Goal: Transaction & Acquisition: Purchase product/service

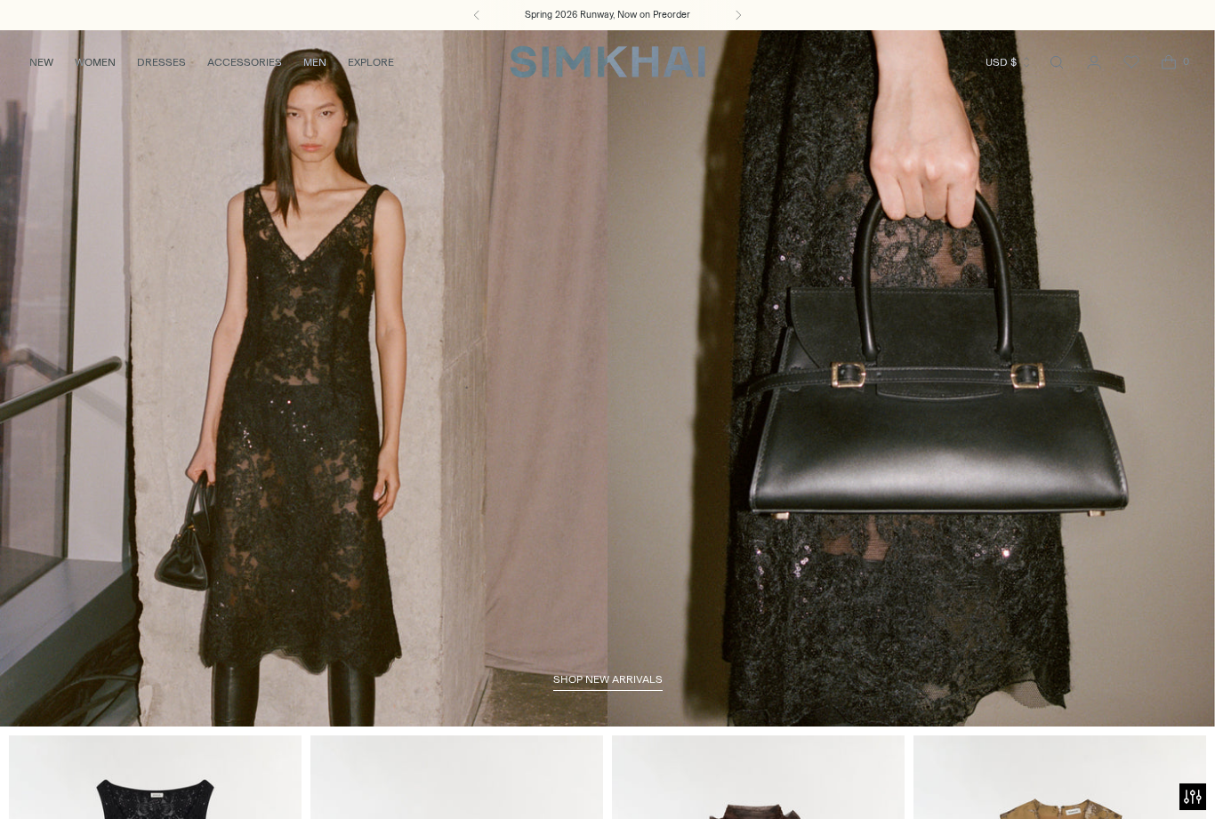
click at [101, 68] on link "WOMEN" at bounding box center [95, 62] width 41 height 39
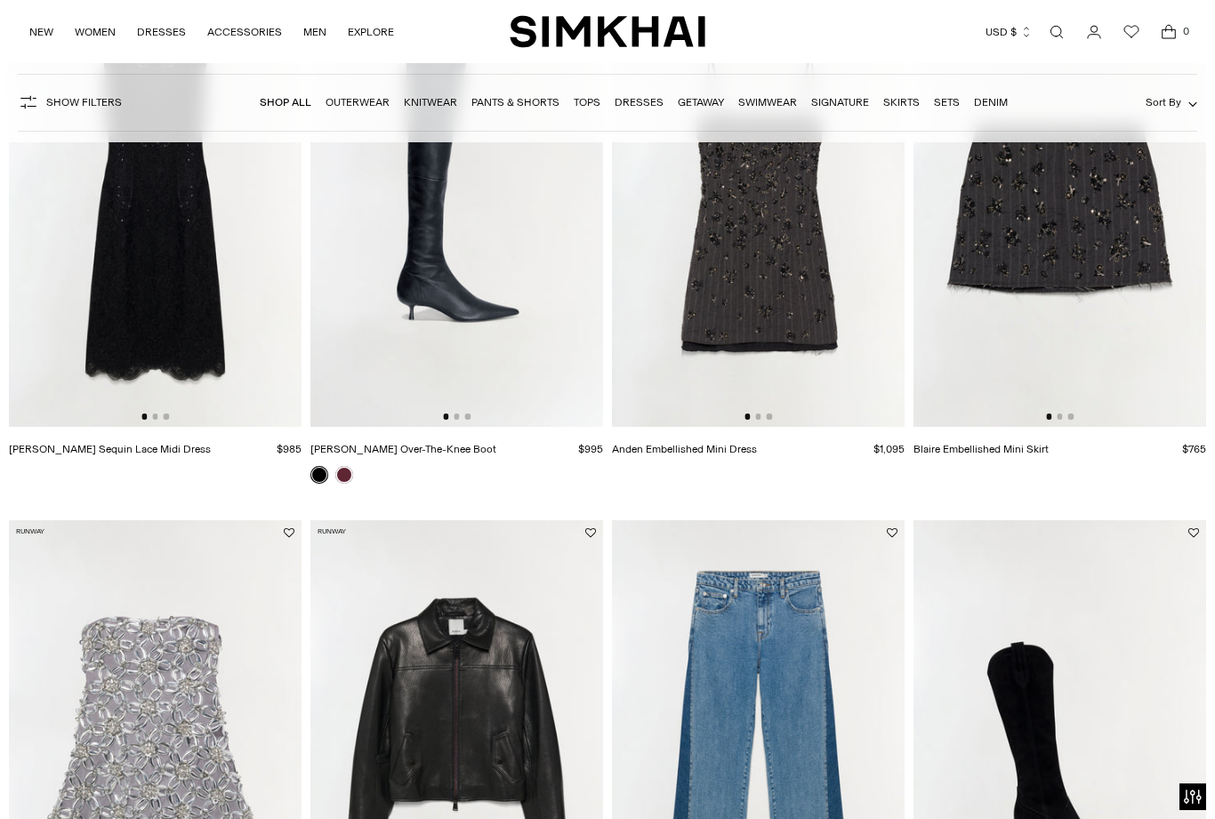
scroll to position [1816, 0]
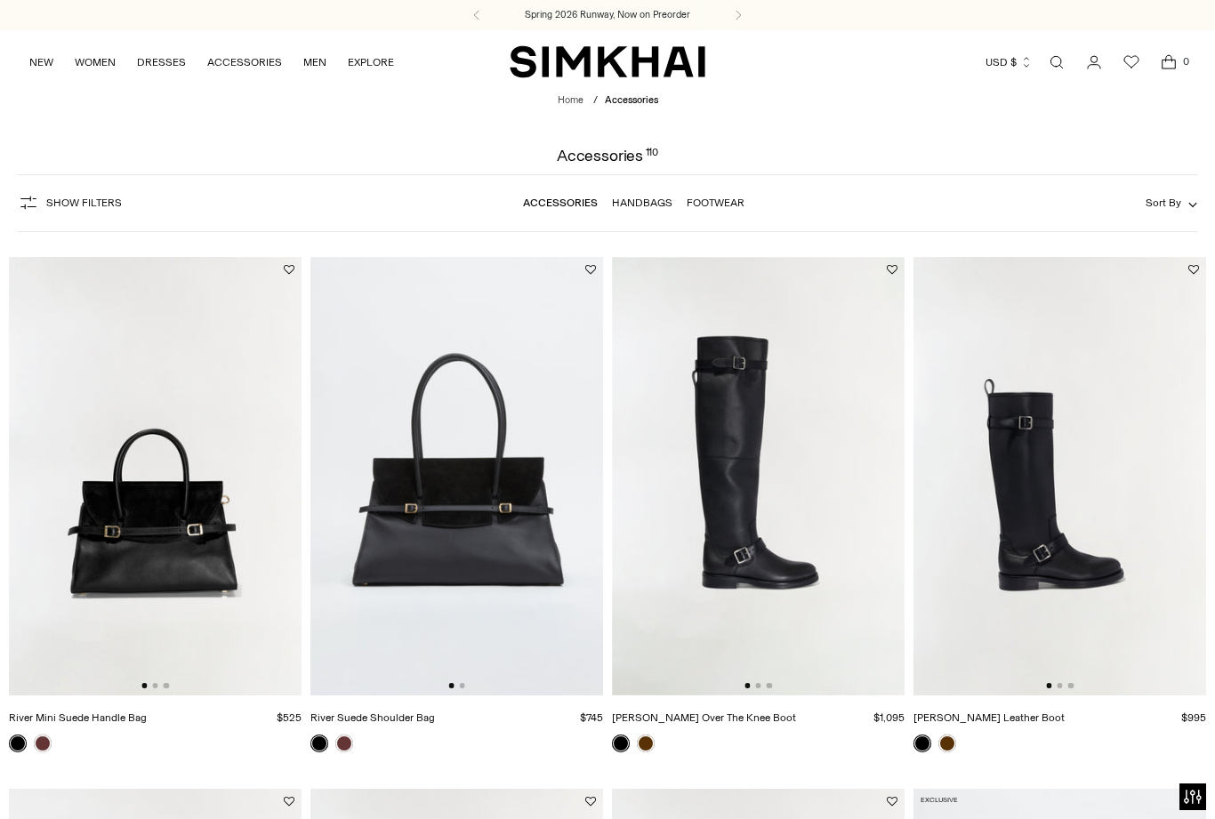
click at [255, 68] on link "ACCESSORIES" at bounding box center [244, 62] width 75 height 39
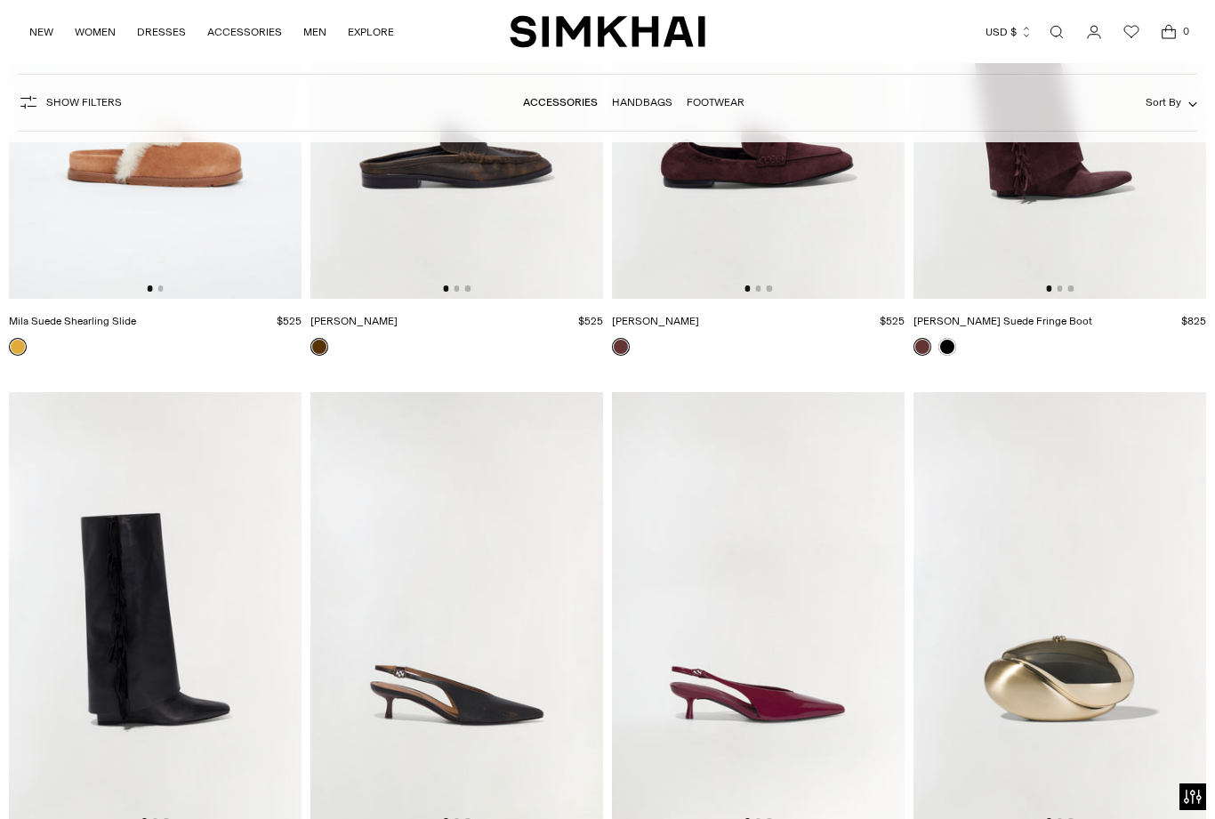
scroll to position [4021, 0]
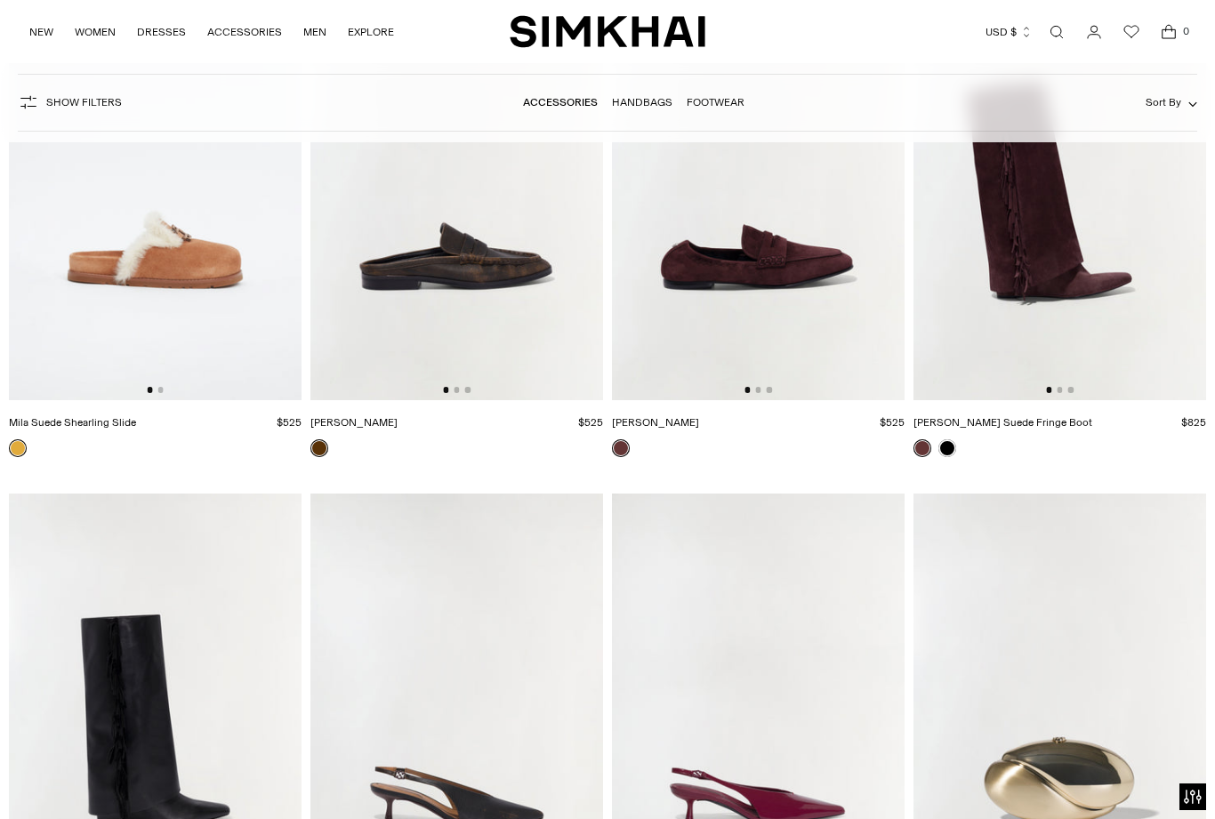
click at [810, 331] on img at bounding box center [758, 180] width 293 height 439
